Goal: Navigation & Orientation: Find specific page/section

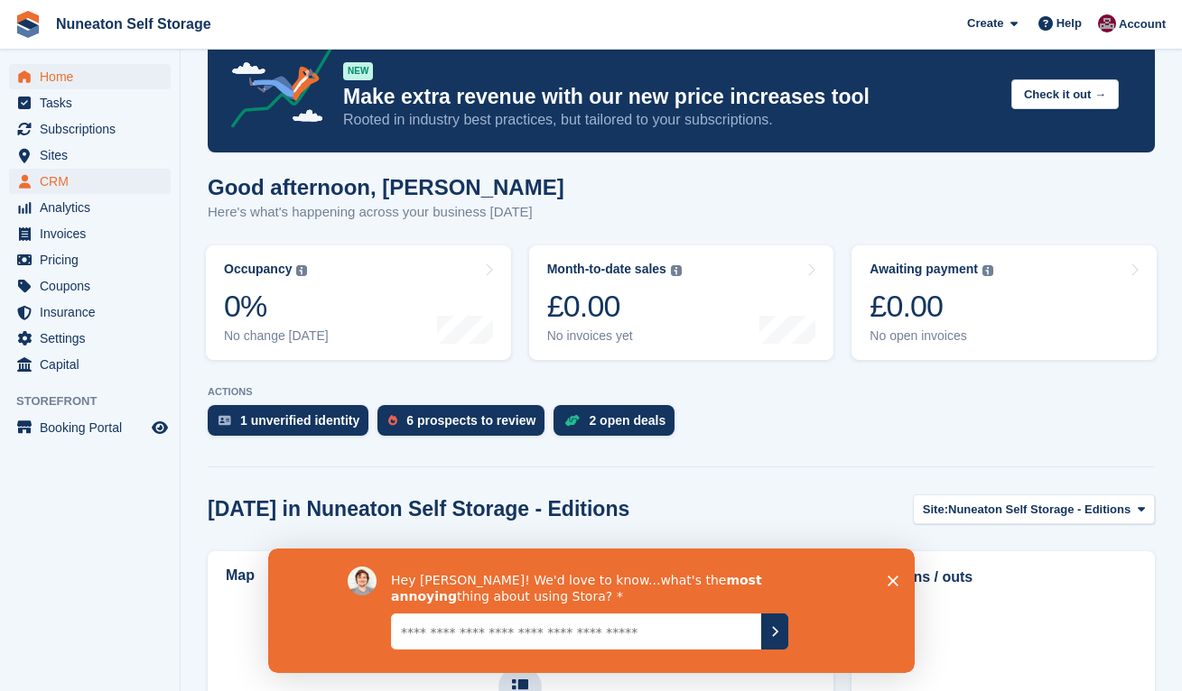
click at [69, 175] on span "CRM" at bounding box center [94, 181] width 108 height 25
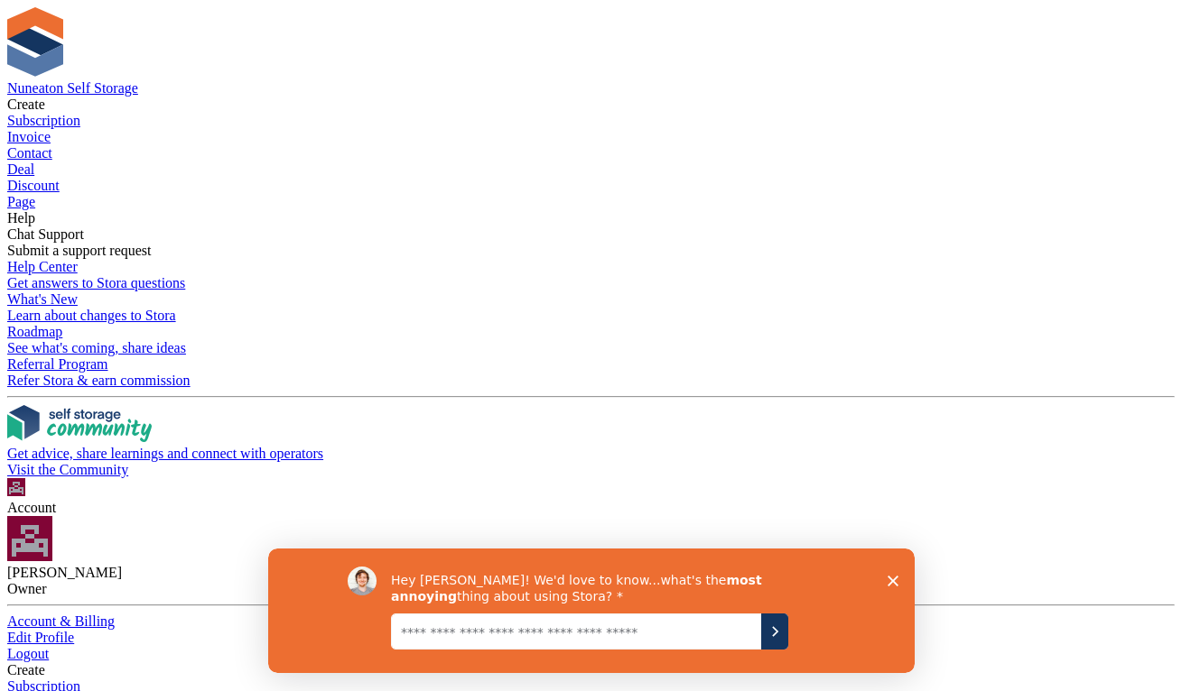
drag, startPoint x: 785, startPoint y: 216, endPoint x: 238, endPoint y: 147, distance: 551.3
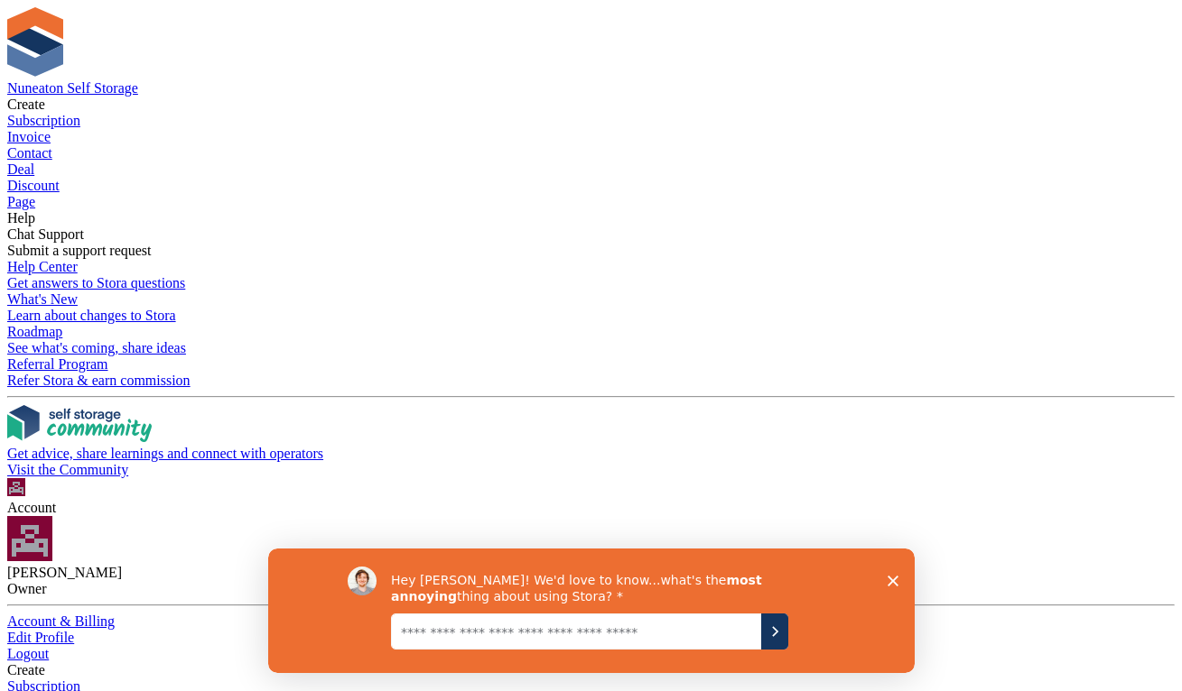
drag, startPoint x: 254, startPoint y: 162, endPoint x: 782, endPoint y: 227, distance: 532.0
drag, startPoint x: 255, startPoint y: 173, endPoint x: 700, endPoint y: 236, distance: 450.2
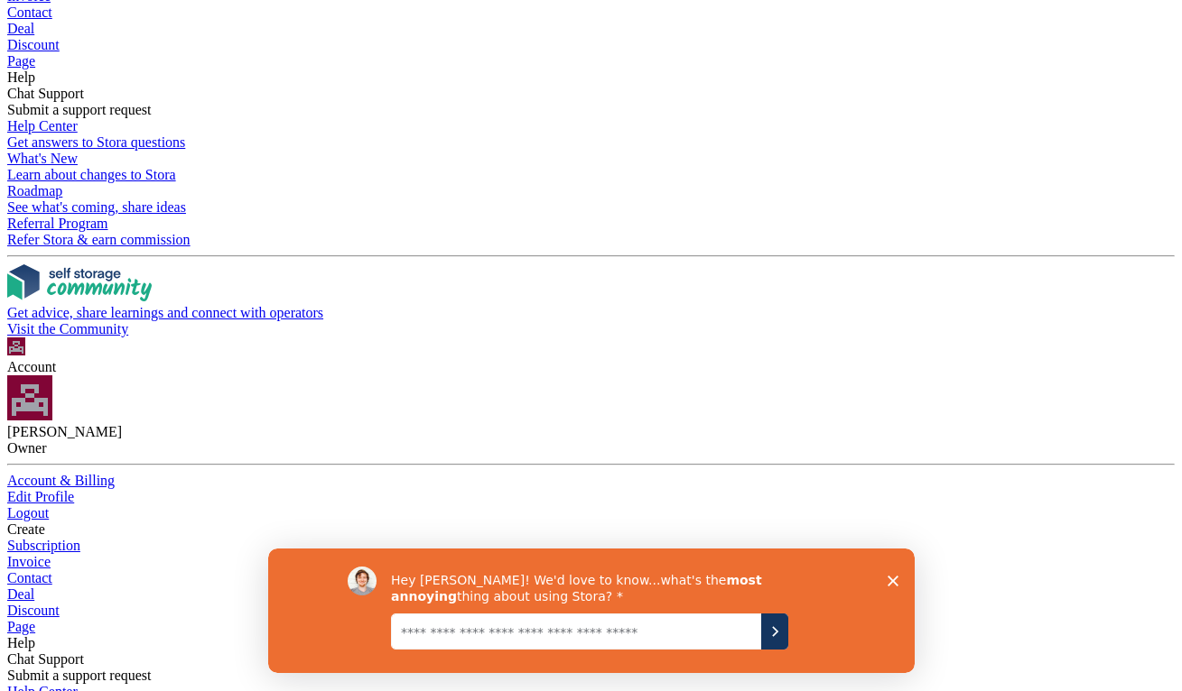
scroll to position [140, 0]
click at [890, 583] on polygon "Close survey" at bounding box center [891, 581] width 11 height 11
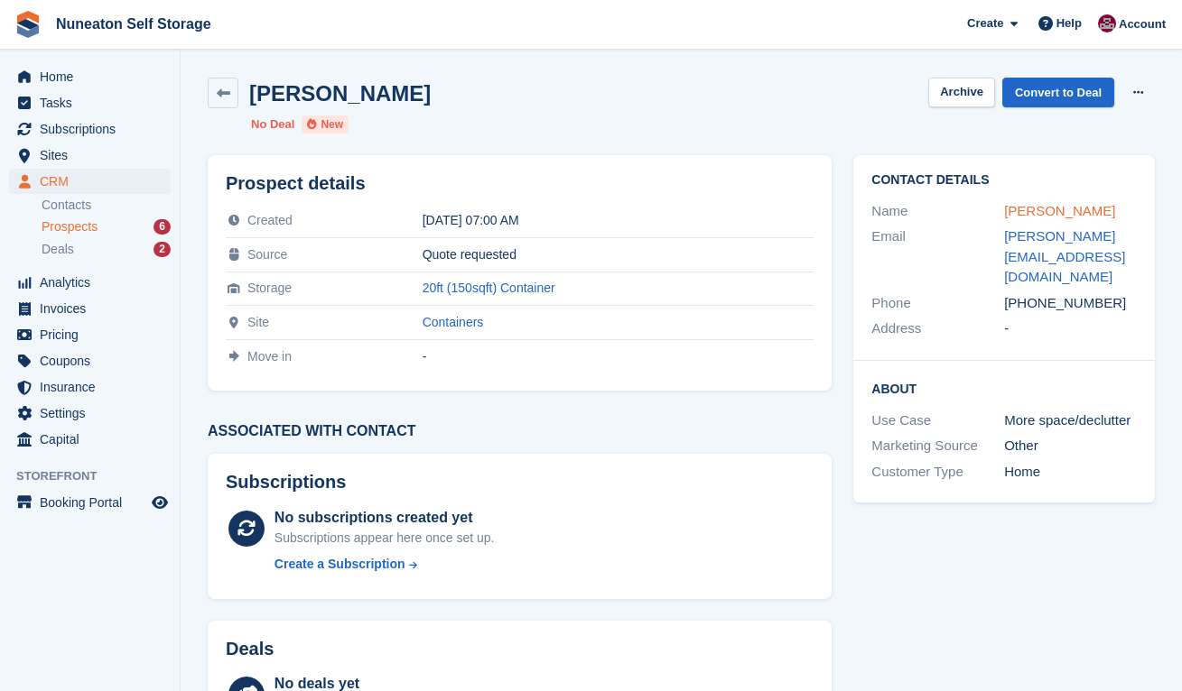
click at [1024, 216] on link "d jones" at bounding box center [1059, 210] width 111 height 15
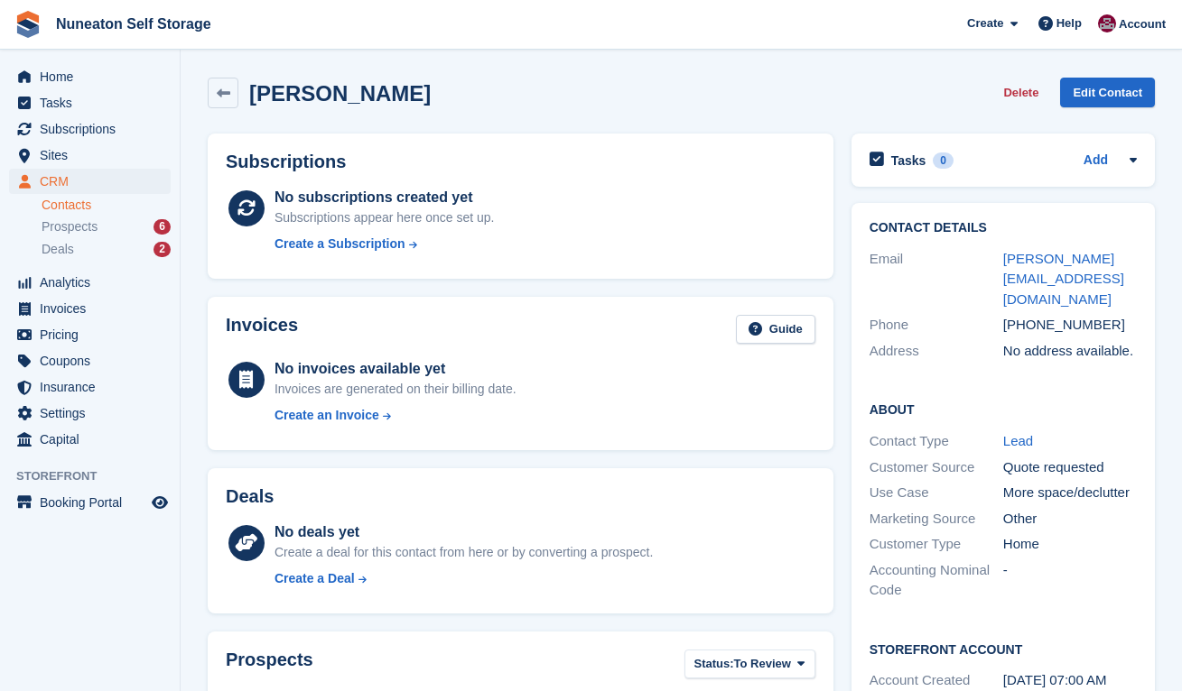
click at [202, 286] on div "Subscriptions No subscriptions created yet Subscriptions appear here once set u…" at bounding box center [521, 206] width 644 height 163
click at [196, 286] on section "d jones Delete Edit Contact Subscriptions No subscriptions created yet Subscrip…" at bounding box center [681, 550] width 1001 height 1101
click at [188, 290] on section "d jones Delete Edit Contact Subscriptions No subscriptions created yet Subscrip…" at bounding box center [681, 550] width 1001 height 1101
click at [63, 162] on span "Sites" at bounding box center [94, 155] width 108 height 25
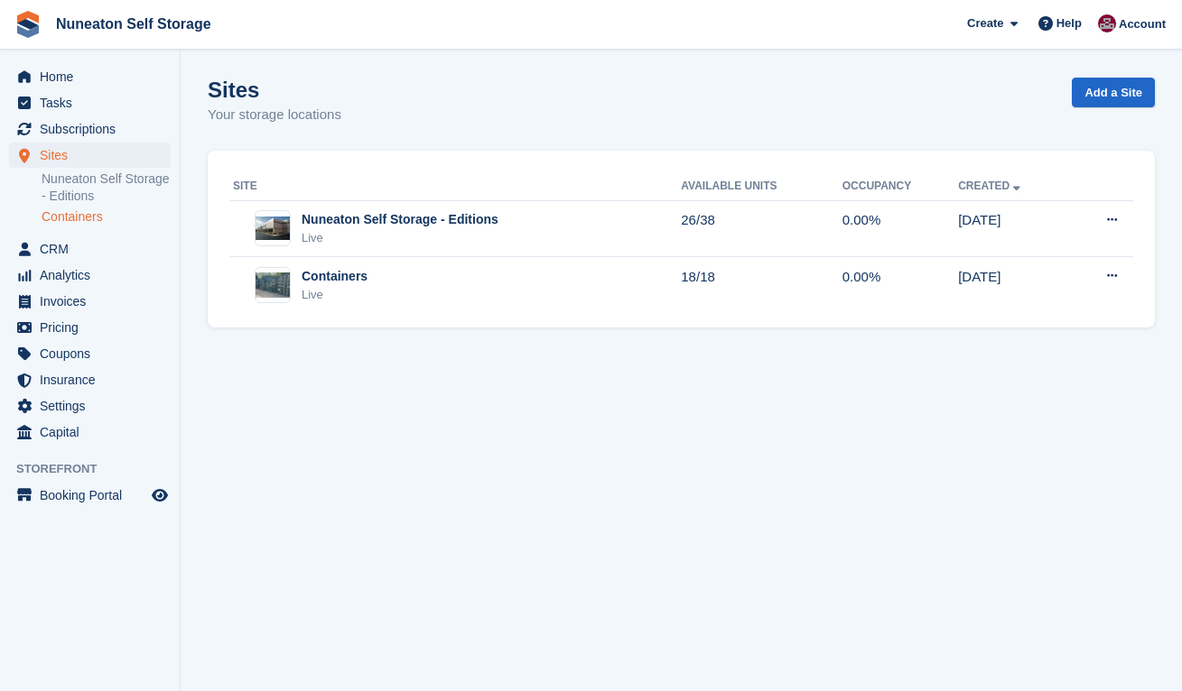
click at [82, 219] on link "Containers" at bounding box center [106, 217] width 129 height 17
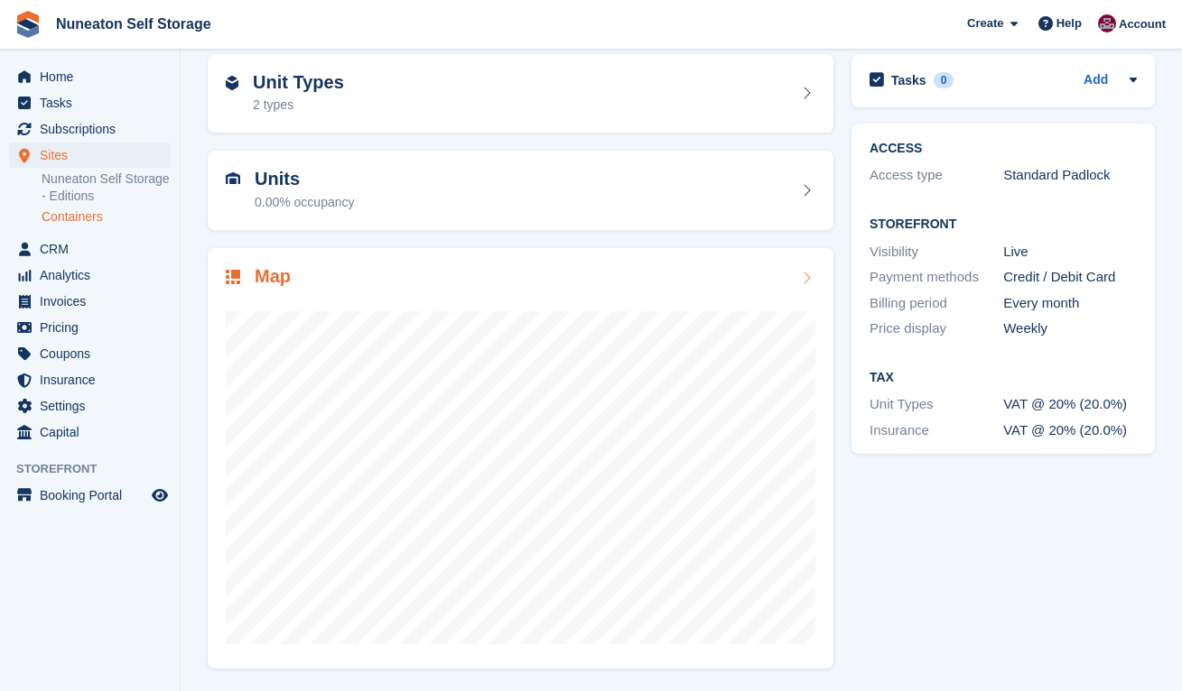
scroll to position [78, 0]
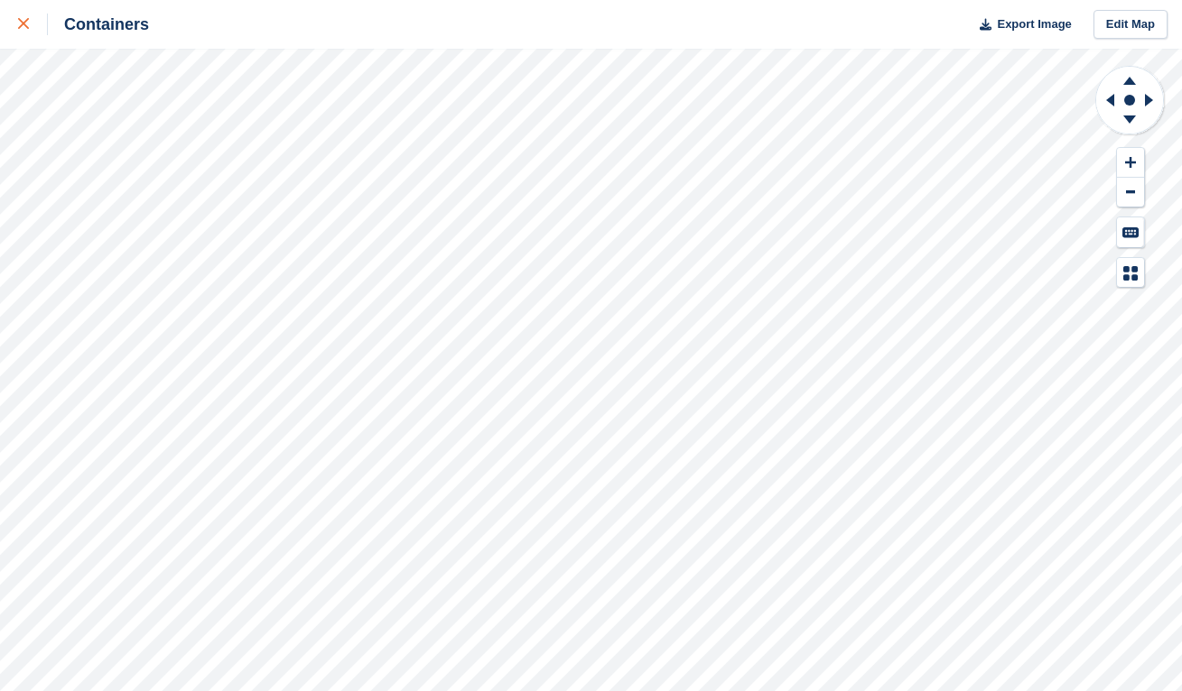
click at [16, 23] on link at bounding box center [24, 24] width 48 height 49
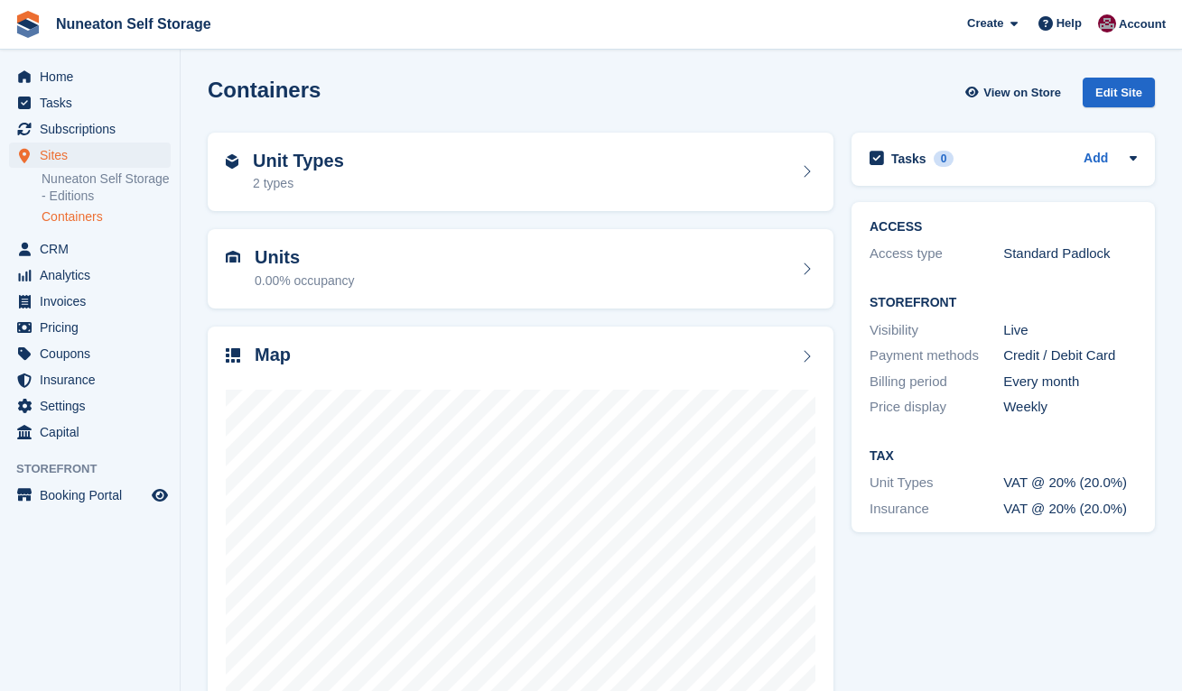
click at [183, 423] on section "Containers View on Store Edit Site Unit Types 2 types Units 0.00% occupancy Map…" at bounding box center [681, 385] width 1001 height 771
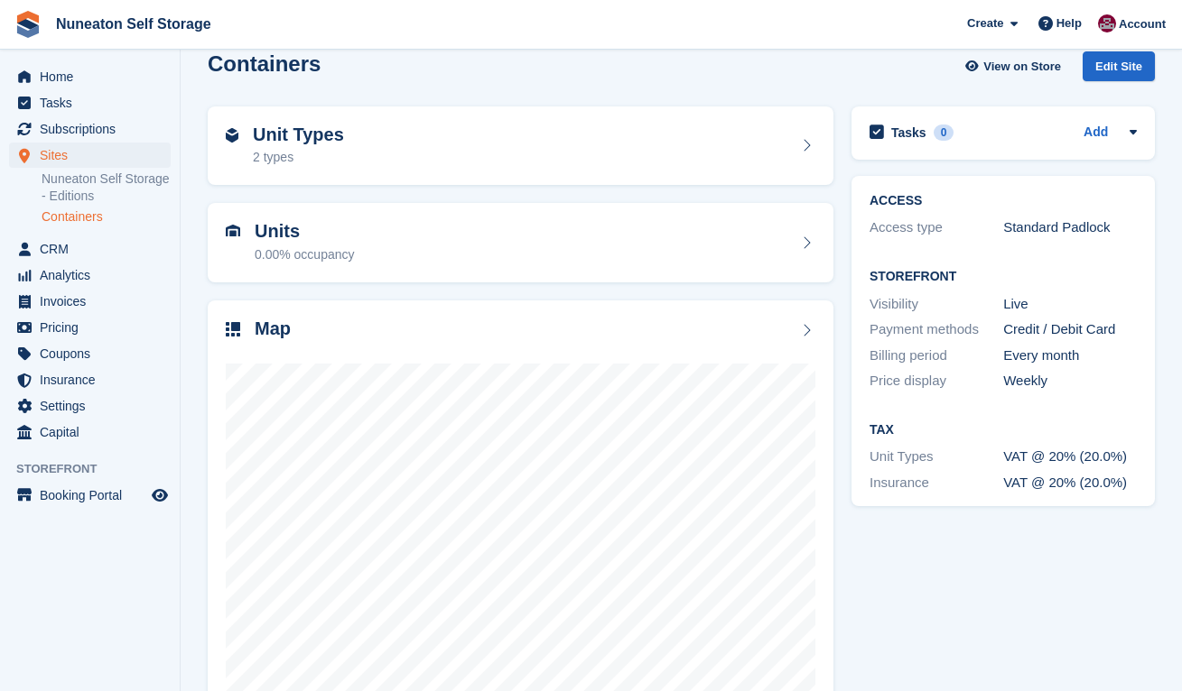
scroll to position [32, 0]
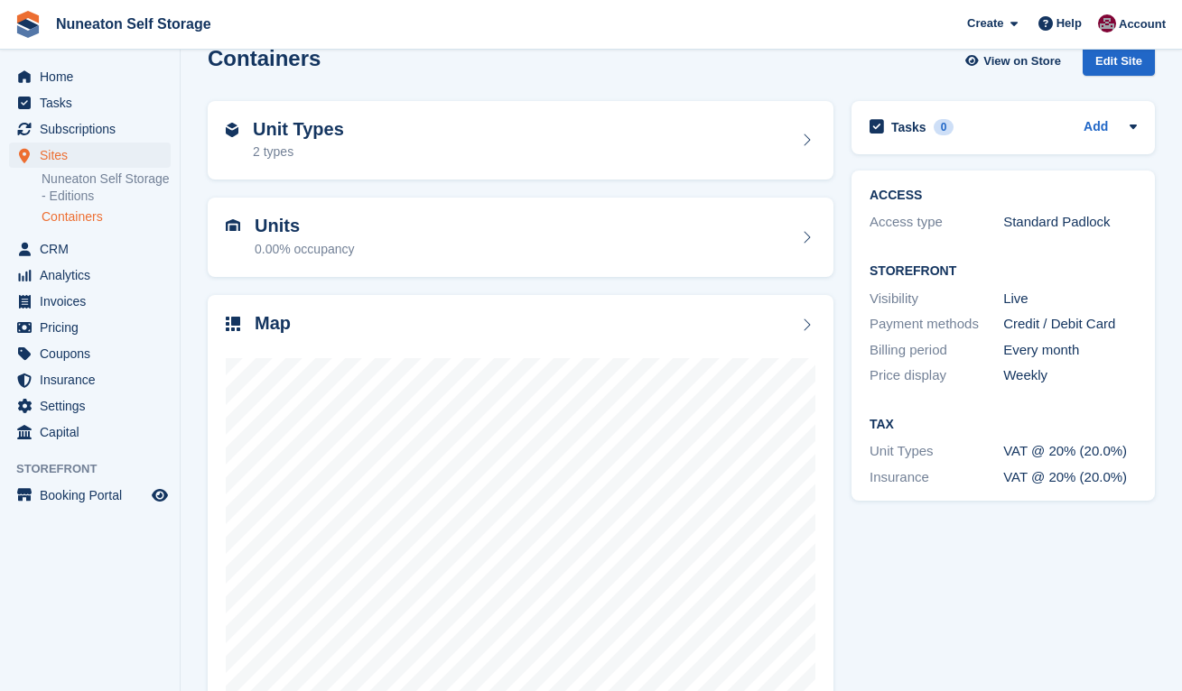
click at [185, 408] on section "Containers View on Store Edit Site Unit Types 2 types Units 0.00% occupancy Map…" at bounding box center [681, 353] width 1001 height 771
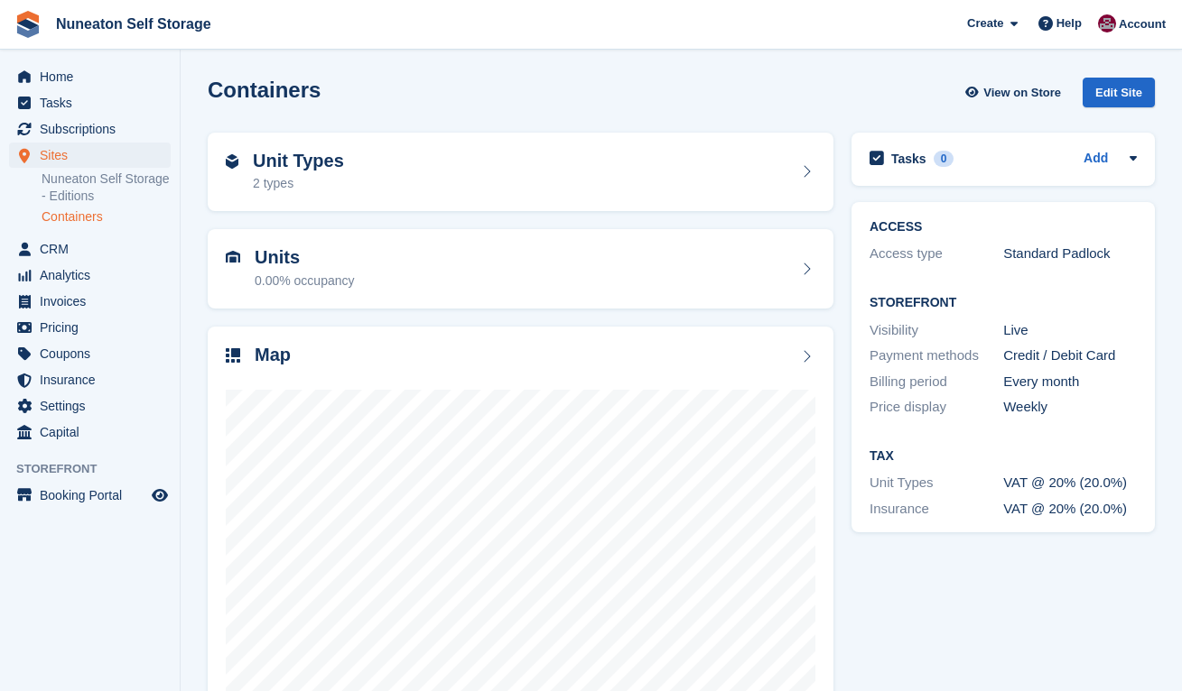
scroll to position [0, 0]
click at [52, 112] on span "Tasks" at bounding box center [94, 102] width 108 height 25
